Goal: Task Accomplishment & Management: Manage account settings

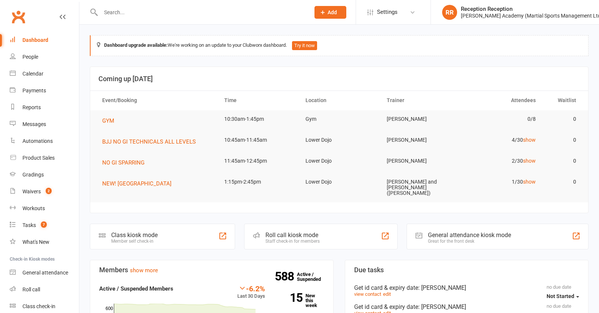
click at [115, 17] on input "text" at bounding box center [201, 12] width 206 height 10
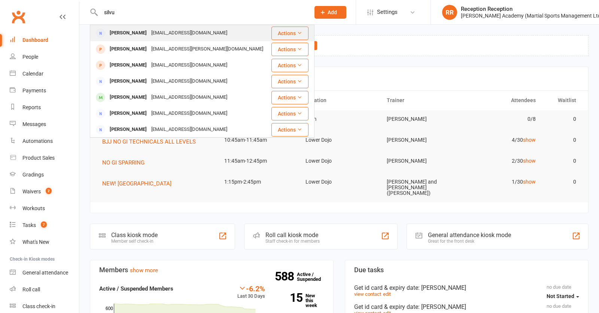
type input "silva"
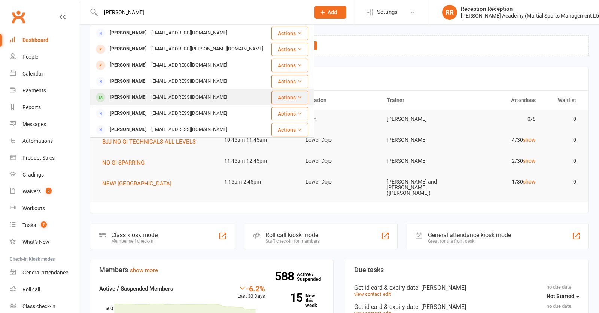
drag, startPoint x: 121, startPoint y: 25, endPoint x: 142, endPoint y: 93, distance: 71.5
click at [142, 93] on div "[PERSON_NAME]" at bounding box center [128, 97] width 42 height 11
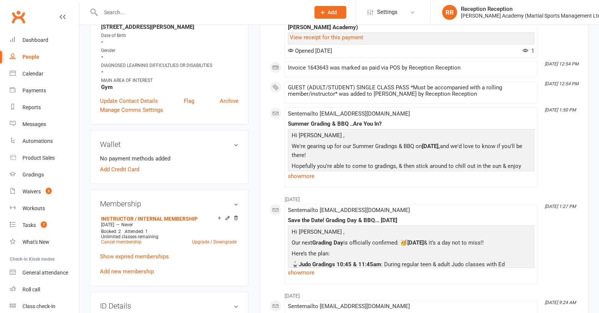
scroll to position [166, 0]
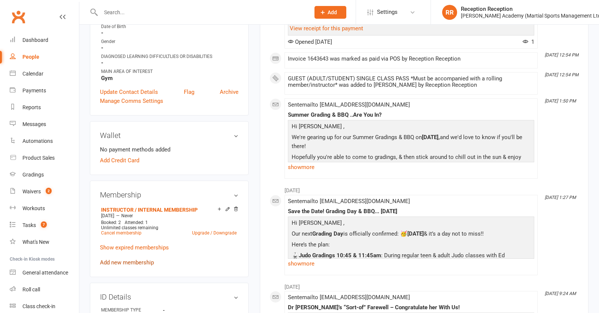
click at [143, 266] on link "Add new membership" at bounding box center [127, 262] width 54 height 7
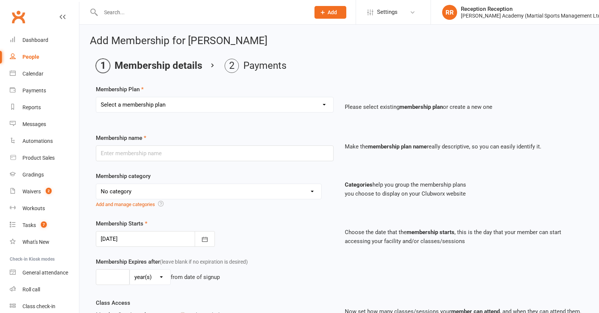
select select "9"
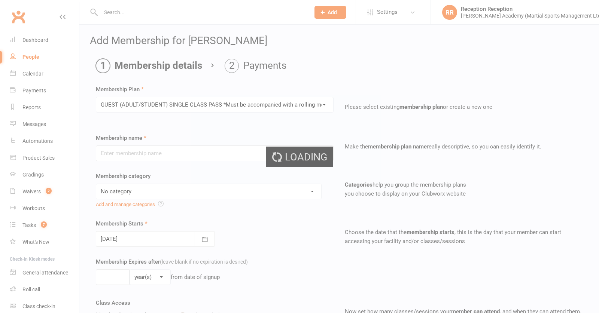
type input "GUEST (ADULT/STUDENT) SINGLE CLASS PASS *Must be accompanied with a rolling mem…"
select select "7"
type input "1"
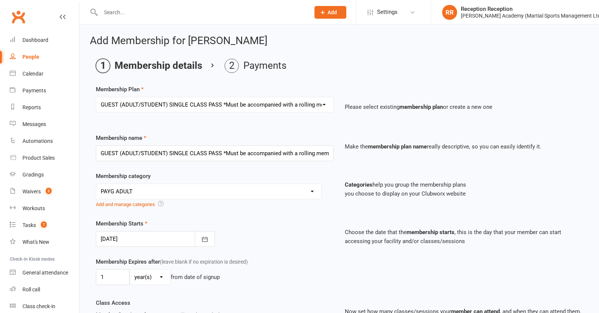
select select "0"
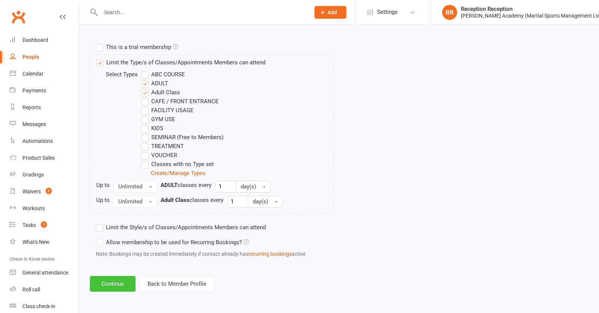
click at [112, 285] on button "Continue" at bounding box center [113, 284] width 46 height 16
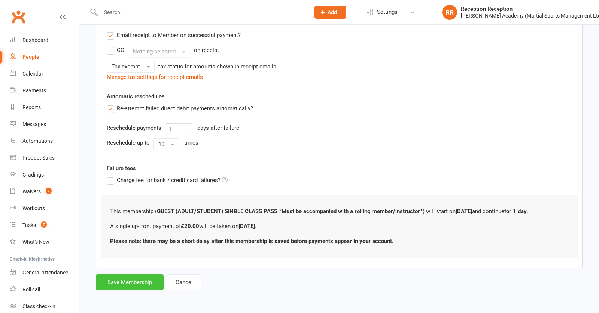
scroll to position [157, 0]
click at [122, 278] on button "Save Membership" at bounding box center [130, 283] width 68 height 16
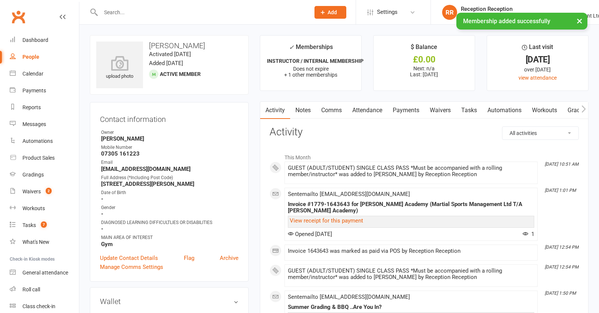
click at [417, 114] on link "Payments" at bounding box center [406, 110] width 37 height 17
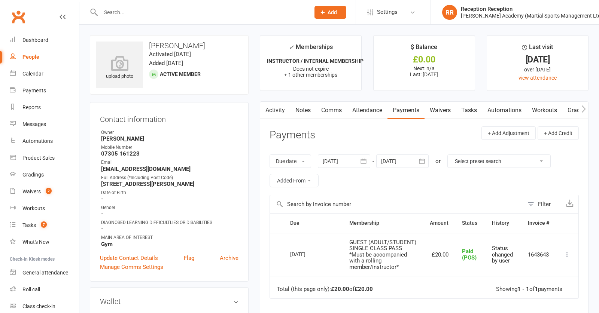
click at [568, 259] on icon at bounding box center [567, 254] width 7 height 7
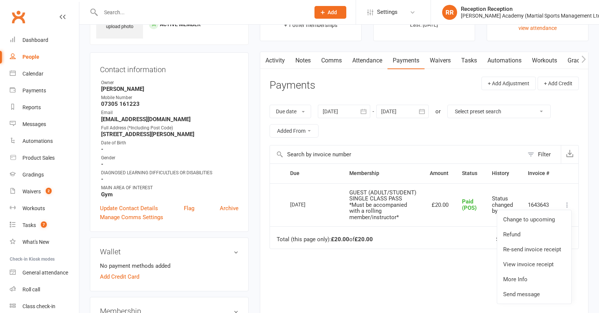
scroll to position [50, 0]
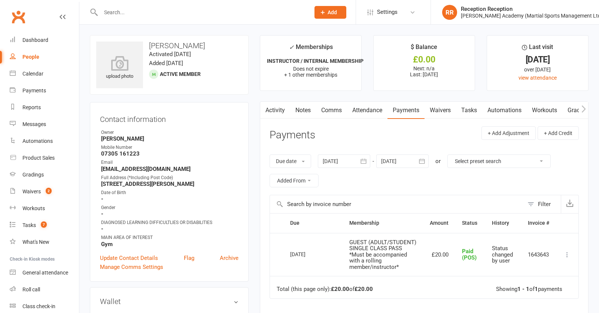
scroll to position [50, 0]
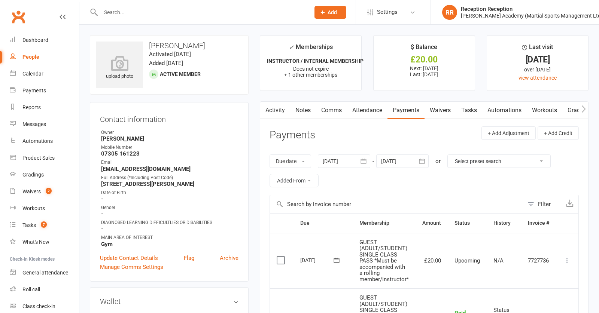
scroll to position [50, 0]
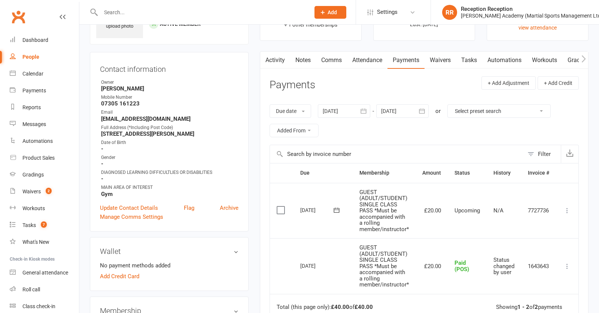
click at [570, 210] on icon at bounding box center [567, 210] width 7 height 7
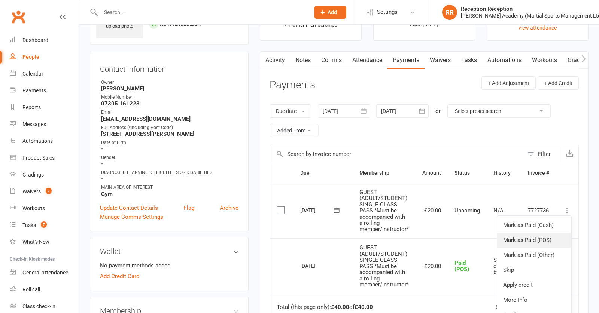
click at [531, 240] on link "Mark as Paid (POS)" at bounding box center [534, 240] width 74 height 15
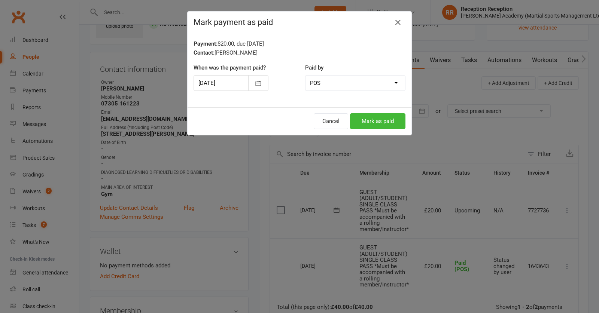
click at [368, 128] on button "Mark as paid" at bounding box center [377, 121] width 55 height 16
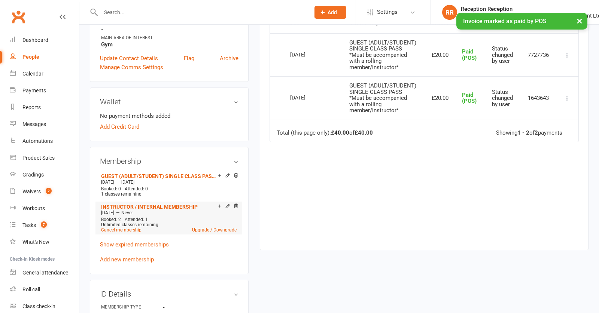
scroll to position [204, 0]
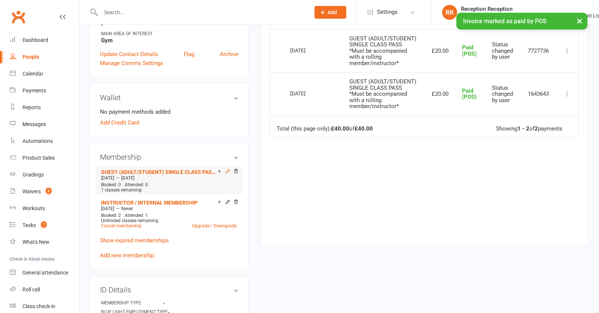
click at [228, 174] on icon at bounding box center [227, 171] width 5 height 5
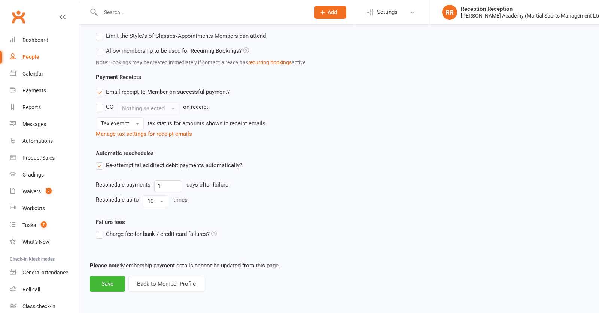
scroll to position [453, 0]
click at [162, 286] on button "Back to Member Profile" at bounding box center [166, 284] width 76 height 16
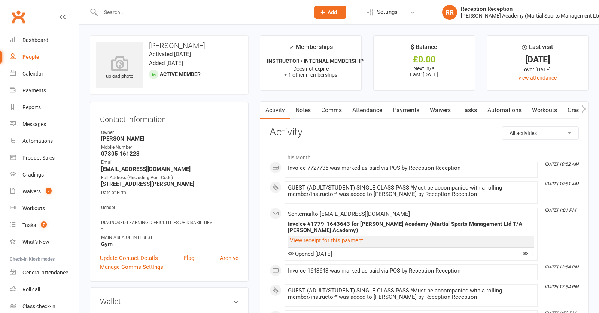
scroll to position [15, 0]
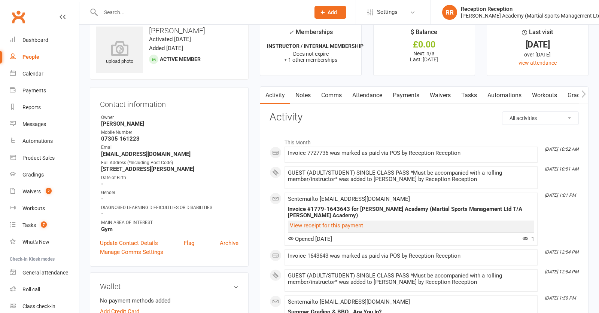
click at [253, 13] on input "text" at bounding box center [201, 12] width 206 height 10
click at [92, 1] on div at bounding box center [197, 12] width 215 height 24
click at [404, 94] on link "Payments" at bounding box center [406, 95] width 37 height 17
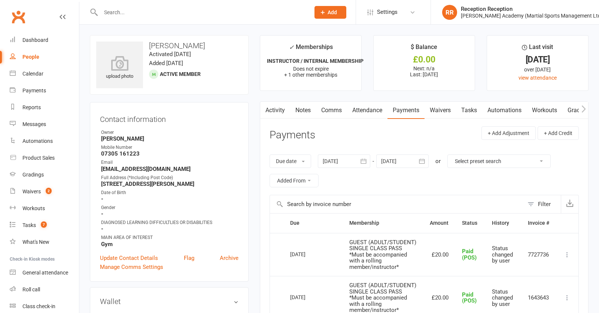
drag, startPoint x: 48, startPoint y: 39, endPoint x: 165, endPoint y: 42, distance: 118.0
click at [48, 39] on div "Dashboard" at bounding box center [35, 40] width 26 height 6
